Goal: Information Seeking & Learning: Compare options

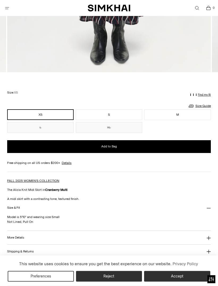
scroll to position [293, 0]
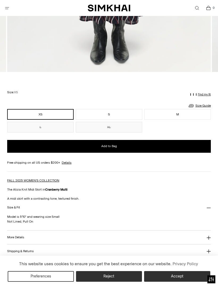
click at [205, 103] on link "Size Guide" at bounding box center [199, 105] width 23 height 7
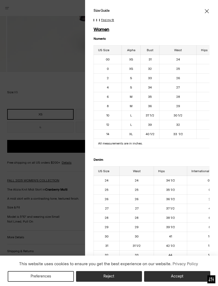
click at [207, 12] on icon "Close" at bounding box center [207, 11] width 4 height 5
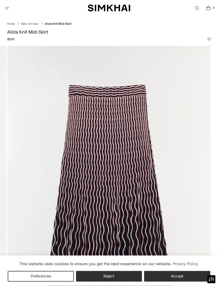
scroll to position [0, 0]
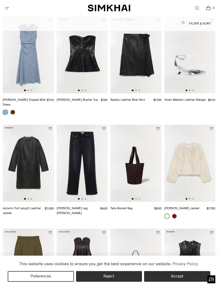
scroll to position [577, 0]
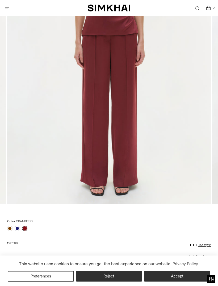
scroll to position [161, 0]
click at [17, 226] on link at bounding box center [17, 228] width 5 height 5
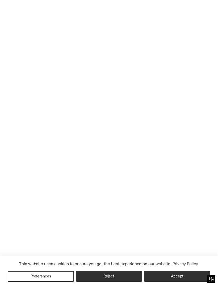
scroll to position [178, 0]
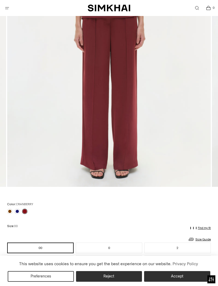
click at [10, 212] on link at bounding box center [9, 211] width 5 height 5
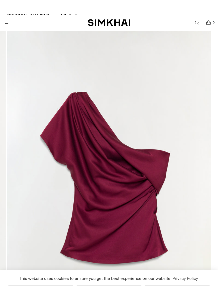
scroll to position [0, 0]
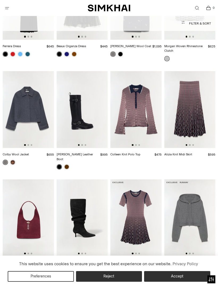
scroll to position [1618, 0]
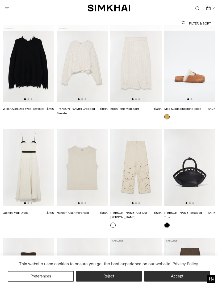
scroll to position [4709, 0]
click at [35, 129] on img at bounding box center [28, 167] width 51 height 77
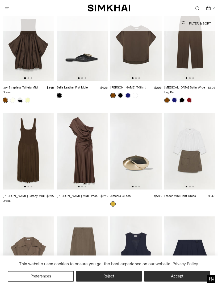
scroll to position [4942, 0]
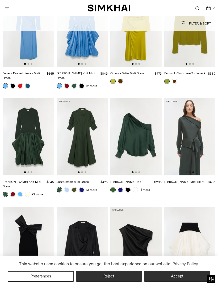
scroll to position [0, 103]
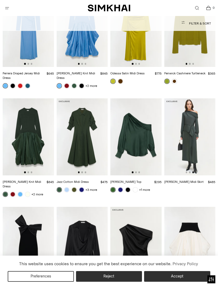
click at [202, 98] on img at bounding box center [190, 136] width 51 height 77
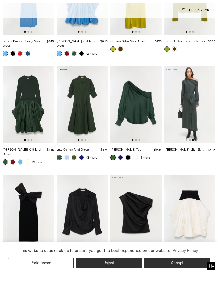
scroll to position [4404, 0]
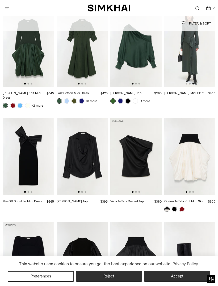
click at [200, 118] on img at bounding box center [190, 156] width 51 height 77
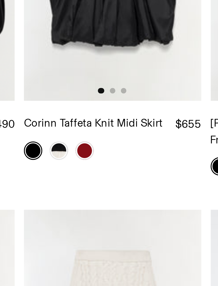
scroll to position [4554, 0]
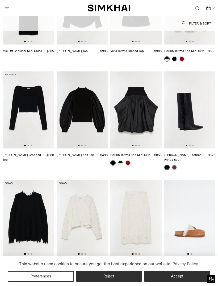
click at [33, 180] on img at bounding box center [28, 218] width 51 height 77
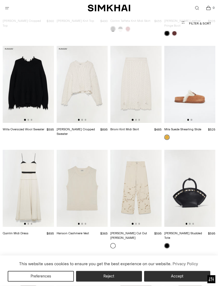
scroll to position [4689, 0]
click at [35, 149] on img at bounding box center [28, 187] width 51 height 77
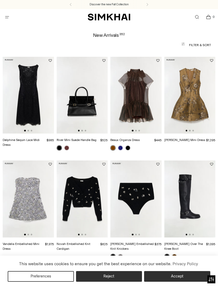
scroll to position [4706, 0]
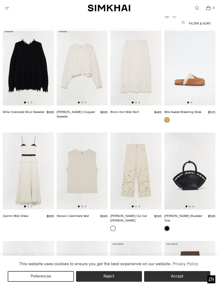
click at [149, 132] on img at bounding box center [136, 170] width 51 height 77
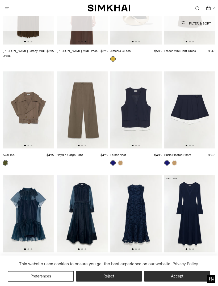
scroll to position [5087, 0]
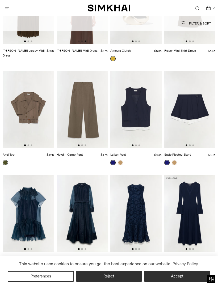
click at [38, 175] on img at bounding box center [28, 213] width 51 height 77
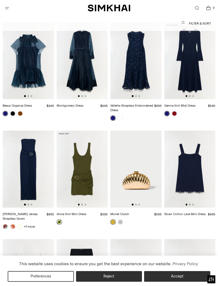
scroll to position [5242, 0]
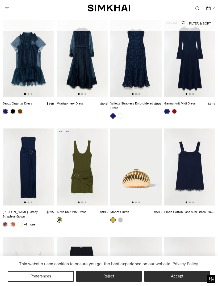
click at [42, 237] on img at bounding box center [28, 275] width 51 height 77
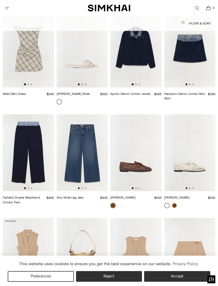
scroll to position [5801, 0]
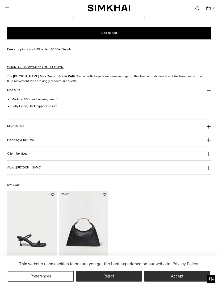
scroll to position [419, 0]
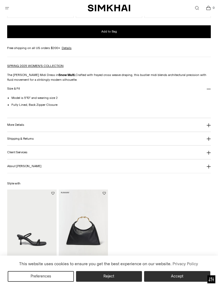
click at [211, 124] on button "More Details" at bounding box center [109, 125] width 204 height 14
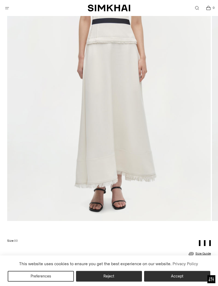
scroll to position [133, 0]
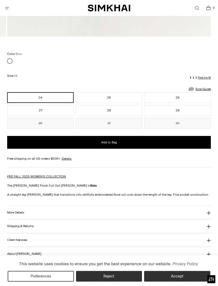
scroll to position [329, 0]
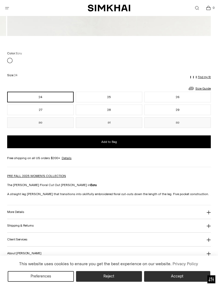
click at [211, 212] on icon at bounding box center [209, 212] width 4 height 4
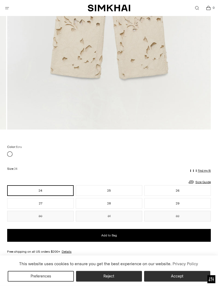
scroll to position [233, 0]
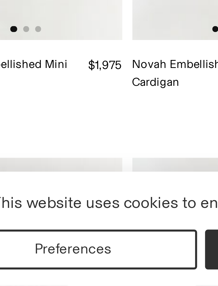
scroll to position [227, 21]
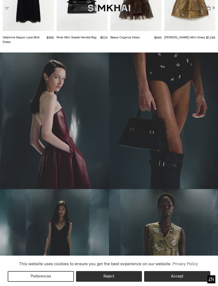
scroll to position [161, 0]
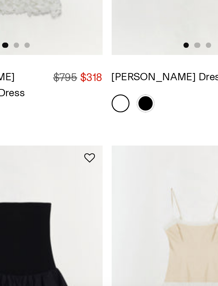
scroll to position [114, 0]
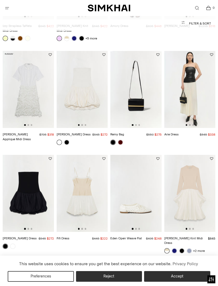
click at [28, 92] on img at bounding box center [28, 89] width 51 height 77
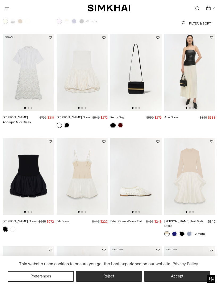
click at [201, 79] on img at bounding box center [190, 72] width 51 height 77
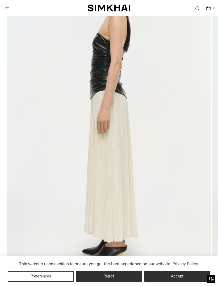
scroll to position [85, 0]
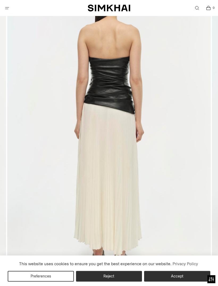
click at [193, 184] on img at bounding box center [109, 127] width 204 height 306
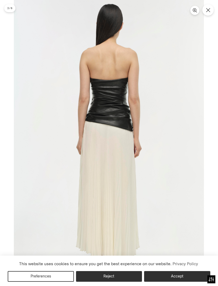
click at [210, 11] on icon "Close" at bounding box center [208, 10] width 4 height 4
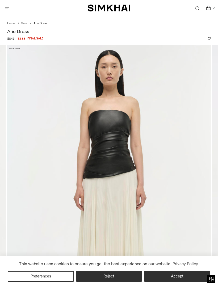
scroll to position [13, 0]
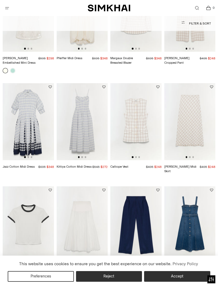
scroll to position [404, 0]
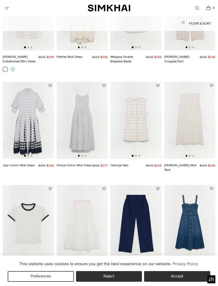
click at [198, 119] on img at bounding box center [190, 120] width 51 height 77
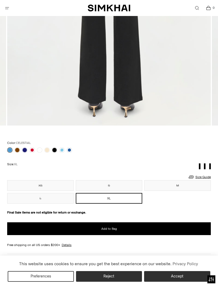
scroll to position [240, 0]
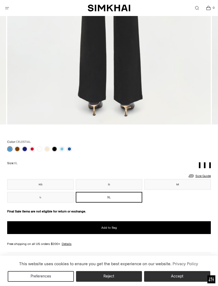
click at [34, 147] on link at bounding box center [32, 148] width 5 height 5
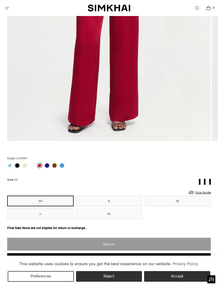
scroll to position [225, 0]
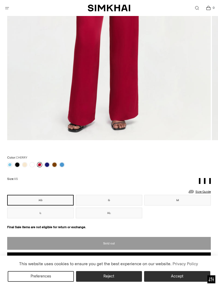
click at [26, 166] on link at bounding box center [24, 164] width 5 height 5
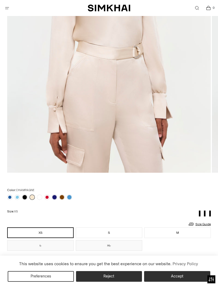
scroll to position [192, 0]
click at [125, 246] on button "XL" at bounding box center [109, 245] width 67 height 11
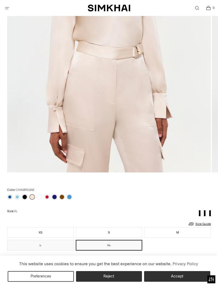
click at [71, 196] on link at bounding box center [69, 196] width 5 height 5
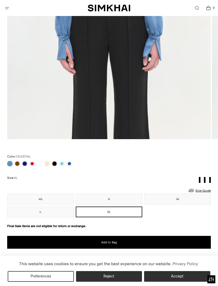
scroll to position [224, 0]
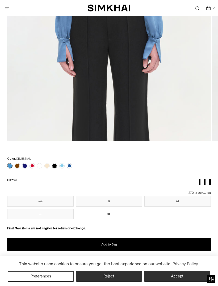
click at [40, 163] on link at bounding box center [39, 165] width 5 height 5
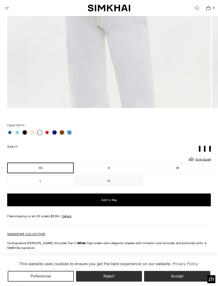
scroll to position [260, 0]
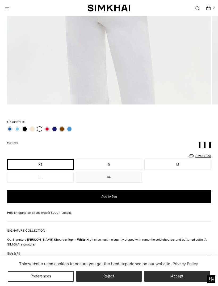
click at [9, 128] on link at bounding box center [9, 128] width 5 height 5
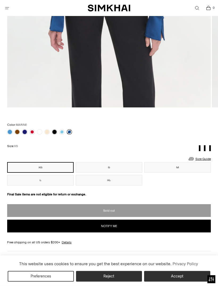
scroll to position [262, 0]
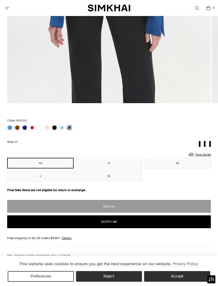
click at [31, 127] on link at bounding box center [32, 127] width 5 height 5
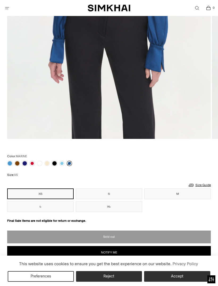
scroll to position [230, 0]
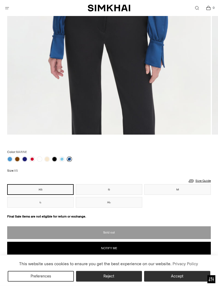
click at [133, 201] on button "XL" at bounding box center [109, 202] width 67 height 11
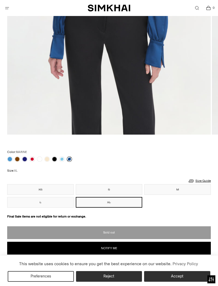
click at [8, 160] on link at bounding box center [9, 158] width 5 height 5
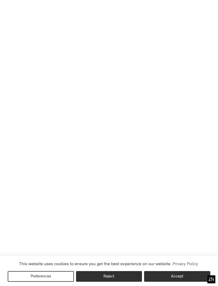
scroll to position [247, 0]
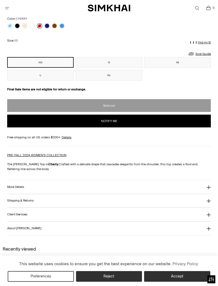
scroll to position [365, 0]
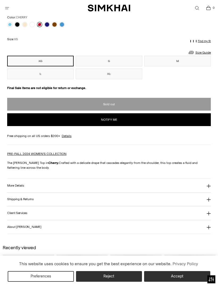
click at [210, 186] on icon at bounding box center [209, 186] width 4 height 4
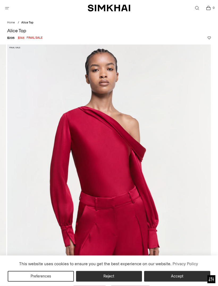
scroll to position [0, 0]
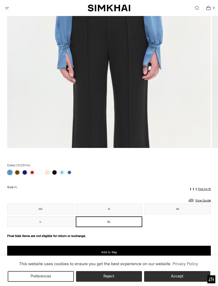
scroll to position [218, 0]
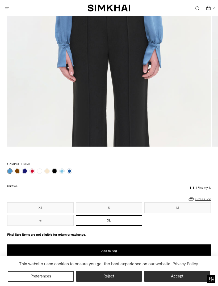
click at [163, 249] on button "Add to Bag" at bounding box center [109, 250] width 204 height 13
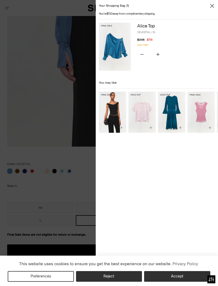
click at [212, 5] on icon "Close" at bounding box center [212, 5] width 4 height 5
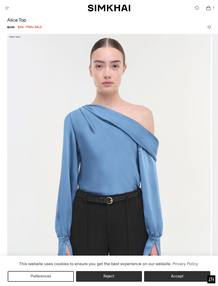
scroll to position [0, 0]
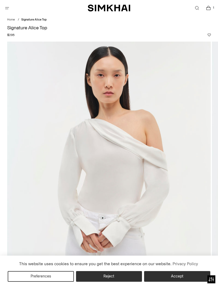
scroll to position [17, 0]
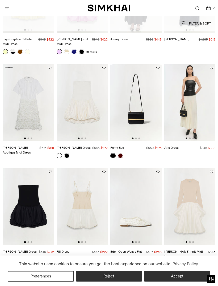
scroll to position [114, 0]
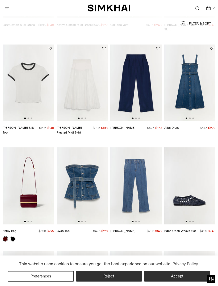
scroll to position [550, 0]
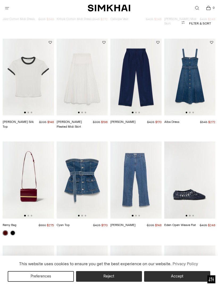
click at [80, 70] on img at bounding box center [82, 77] width 51 height 77
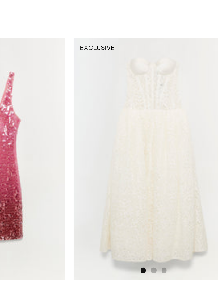
scroll to position [808, 0]
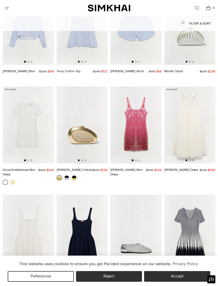
click at [194, 115] on img at bounding box center [190, 124] width 51 height 77
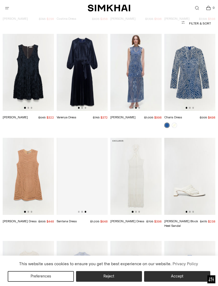
scroll to position [0, 103]
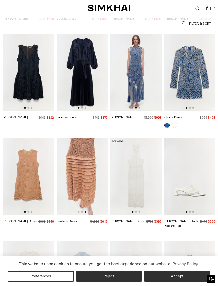
click at [91, 145] on img at bounding box center [82, 176] width 51 height 77
click at [142, 153] on img at bounding box center [136, 176] width 51 height 77
click at [88, 141] on img at bounding box center [82, 176] width 51 height 77
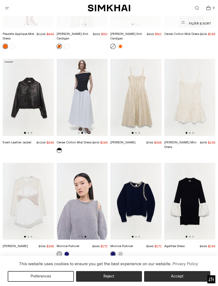
click at [67, 251] on link at bounding box center [66, 253] width 5 height 5
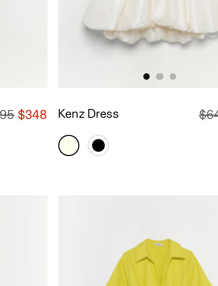
scroll to position [4269, 0]
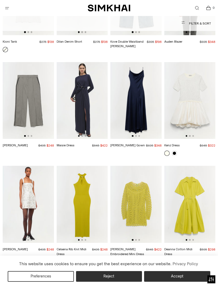
click at [30, 166] on img at bounding box center [28, 204] width 51 height 77
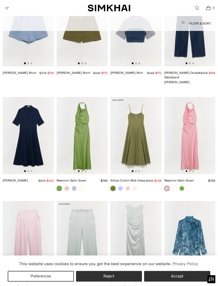
scroll to position [5526, 0]
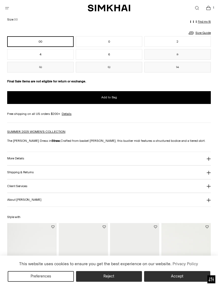
scroll to position [369, 0]
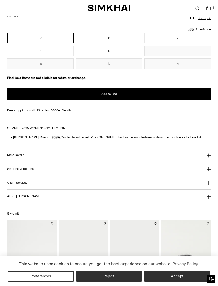
click at [209, 156] on icon at bounding box center [209, 155] width 4 height 4
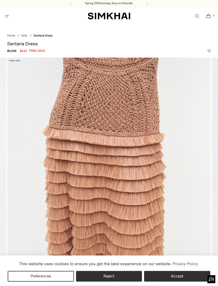
scroll to position [0, 0]
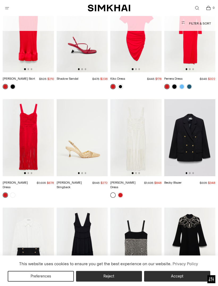
scroll to position [1748, 0]
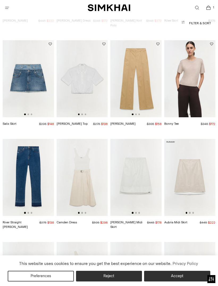
scroll to position [1290, 0]
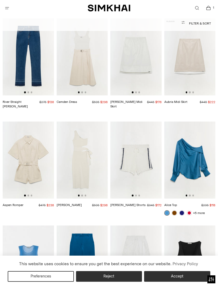
click at [87, 138] on img at bounding box center [82, 159] width 51 height 77
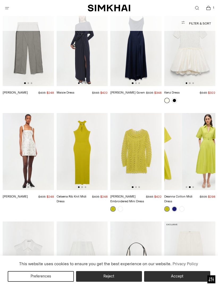
scroll to position [0, 51]
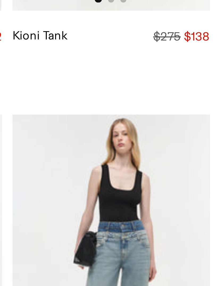
scroll to position [4123, 0]
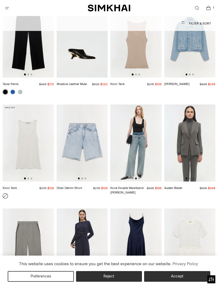
click at [143, 107] on img at bounding box center [136, 142] width 51 height 77
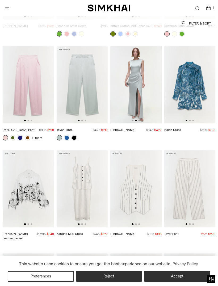
scroll to position [0, 36]
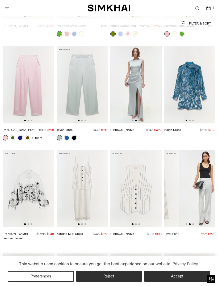
click at [34, 150] on img at bounding box center [28, 188] width 51 height 77
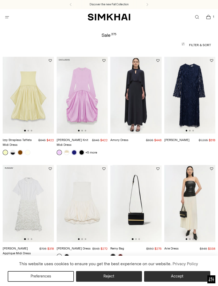
scroll to position [0, 51]
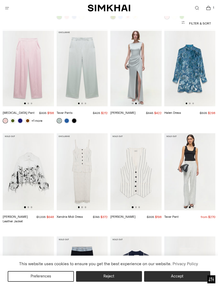
click at [37, 133] on img at bounding box center [28, 171] width 51 height 77
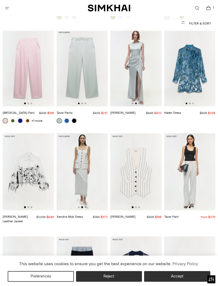
click at [87, 133] on img at bounding box center [81, 171] width 51 height 77
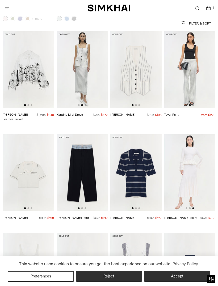
scroll to position [0, 103]
click at [197, 134] on img at bounding box center [190, 172] width 51 height 77
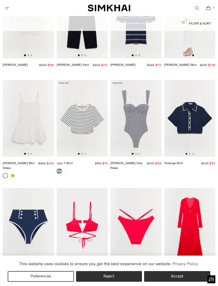
scroll to position [0, 20]
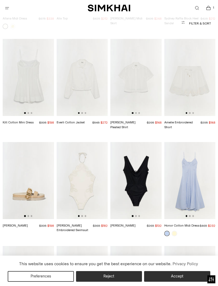
scroll to position [3072, 0]
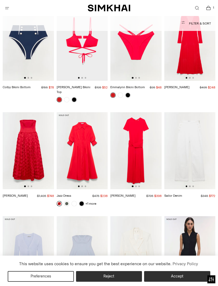
scroll to position [0, 103]
click at [201, 216] on img at bounding box center [190, 254] width 51 height 77
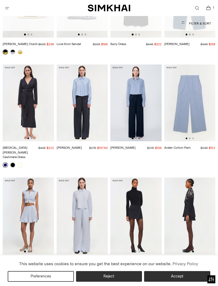
click at [194, 177] on img at bounding box center [190, 215] width 51 height 77
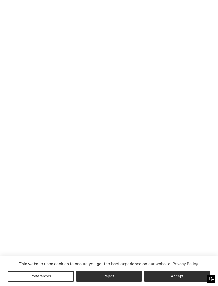
click at [194, 177] on img at bounding box center [190, 215] width 51 height 77
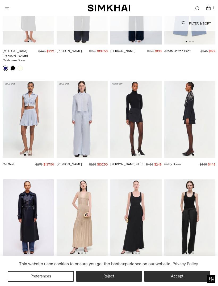
scroll to position [0, 6]
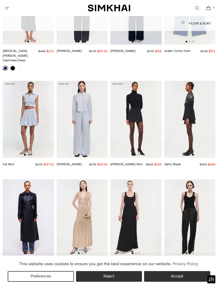
click at [142, 179] on img at bounding box center [129, 217] width 51 height 77
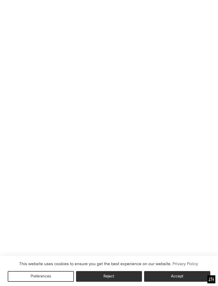
scroll to position [0, 0]
